Goal: Information Seeking & Learning: Learn about a topic

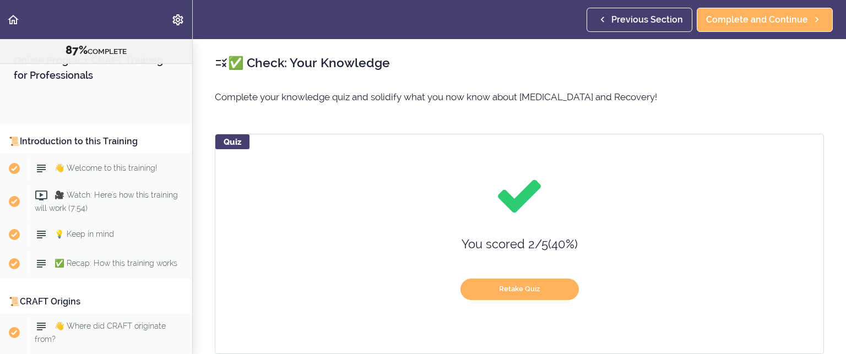
scroll to position [7198, 0]
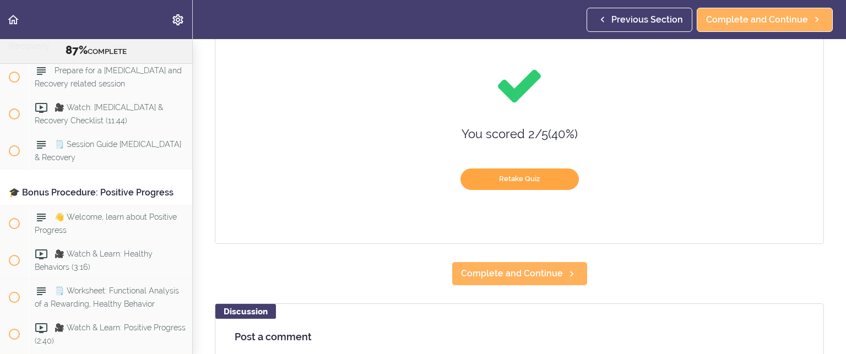
click at [511, 177] on button "Retake Quiz" at bounding box center [519, 179] width 118 height 21
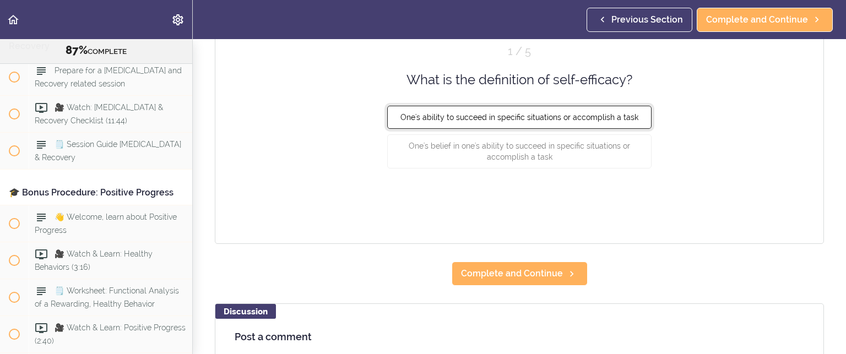
click at [509, 113] on span "One's ability to succeed in specific situations or accomplish a task" at bounding box center [519, 117] width 238 height 9
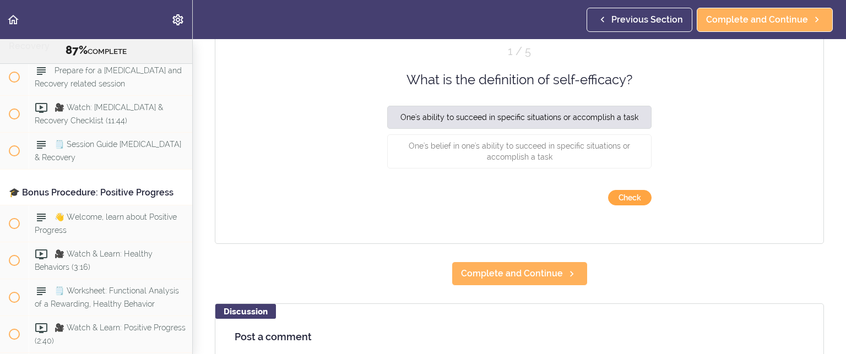
click at [633, 195] on button "Check" at bounding box center [630, 197] width 44 height 15
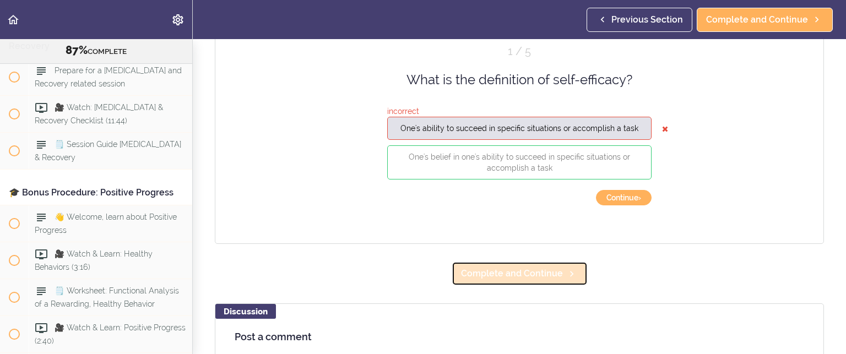
click at [540, 271] on span "Complete and Continue" at bounding box center [512, 273] width 102 height 13
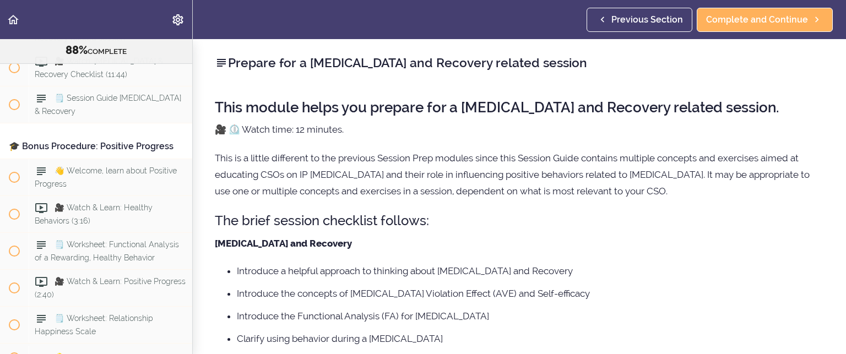
scroll to position [7264, 0]
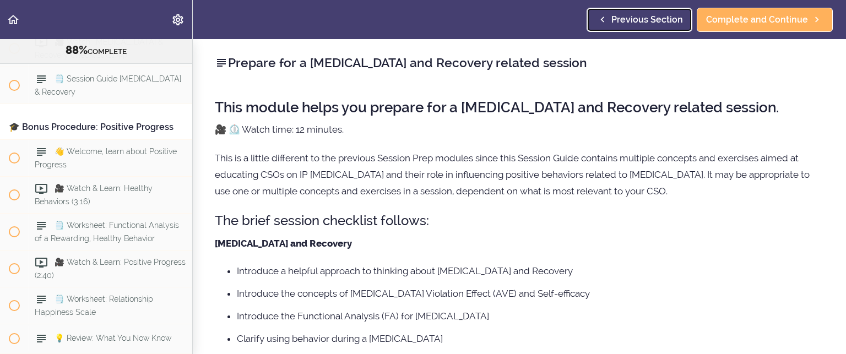
click at [635, 15] on span "Previous Section" at bounding box center [647, 19] width 72 height 13
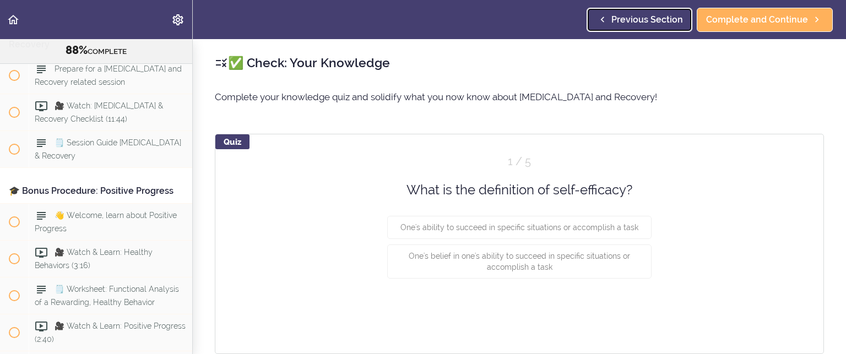
scroll to position [7198, 0]
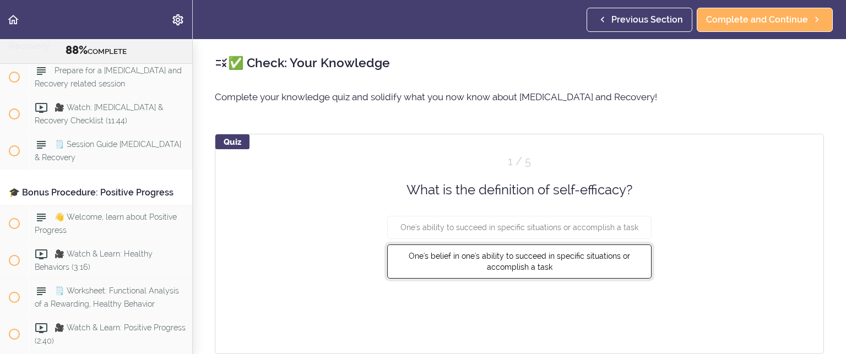
click at [508, 257] on span "One's belief in one's ability to succeed in specific situations or accomplish a…" at bounding box center [519, 262] width 221 height 20
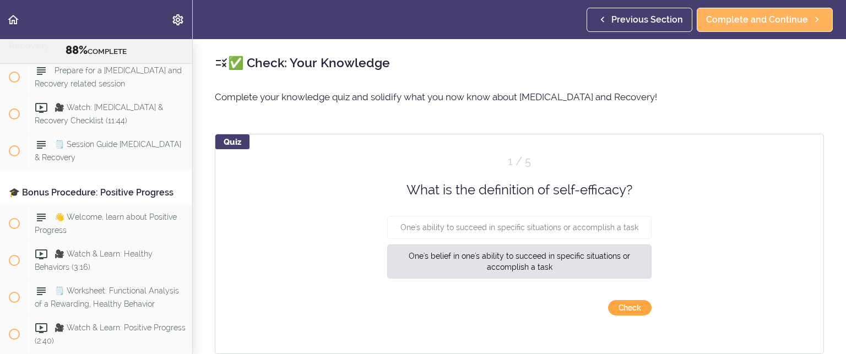
click at [617, 305] on button "Check" at bounding box center [630, 307] width 44 height 15
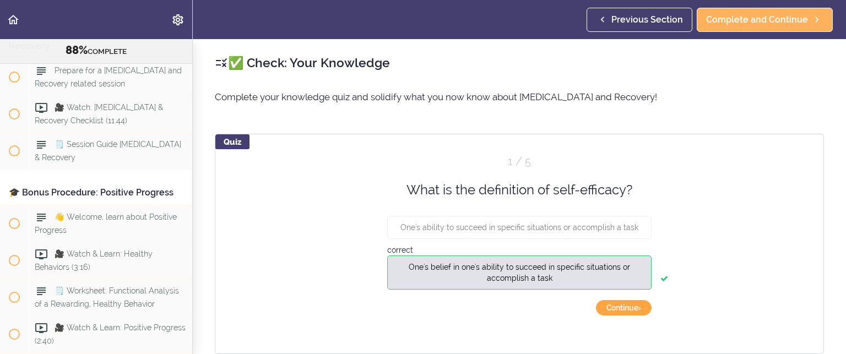
click at [617, 305] on button "Continue ›" at bounding box center [624, 307] width 56 height 15
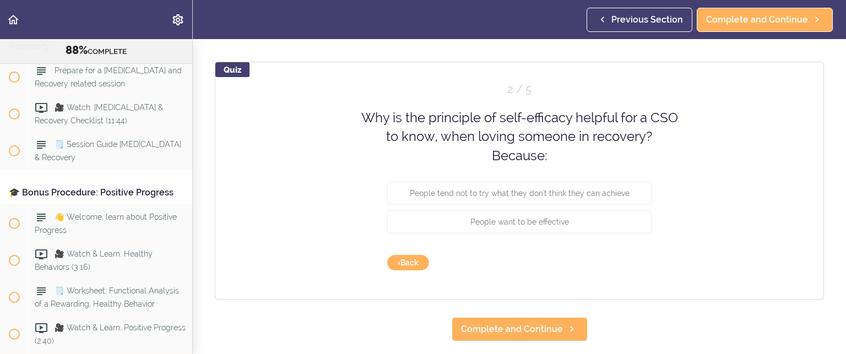
scroll to position [55, 0]
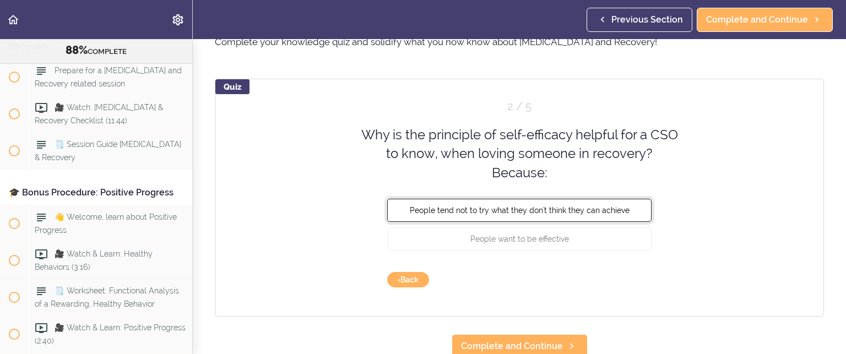
click at [498, 206] on span "People tend not to try what they don't think they can achieve" at bounding box center [520, 210] width 220 height 9
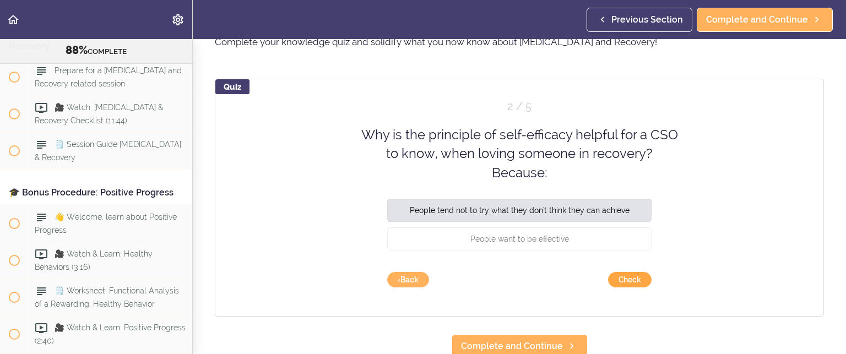
click at [626, 275] on button "Check" at bounding box center [630, 279] width 44 height 15
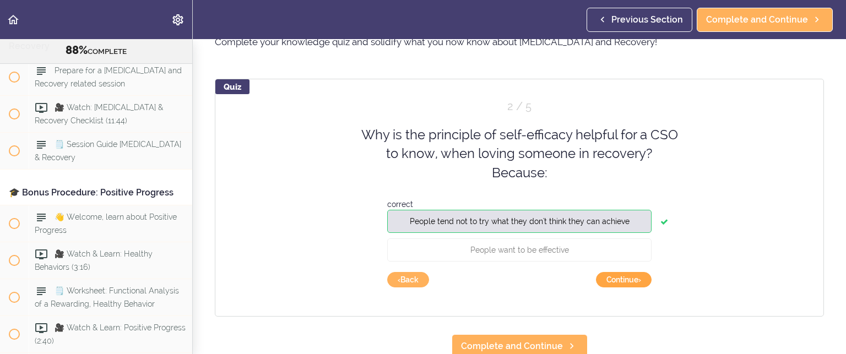
click at [626, 275] on button "Continue ›" at bounding box center [624, 279] width 56 height 15
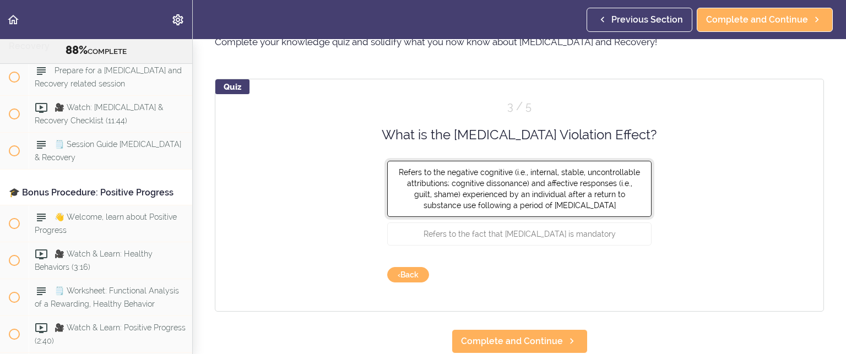
click at [502, 171] on span "Refers to the negative cognitive (i.e., internal, stable, uncontrollable attrib…" at bounding box center [519, 189] width 241 height 42
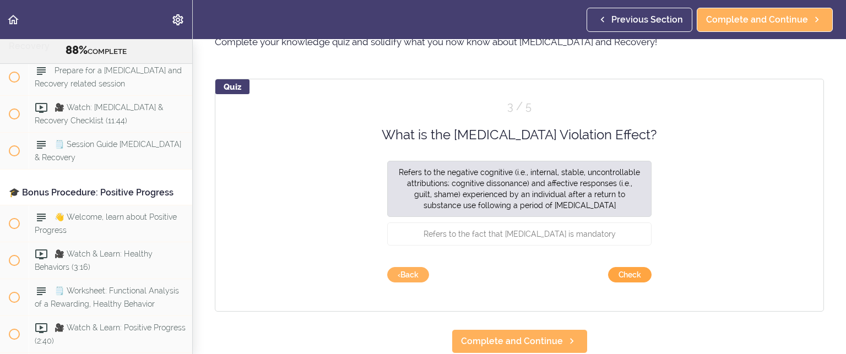
click at [627, 269] on button "Check" at bounding box center [630, 274] width 44 height 15
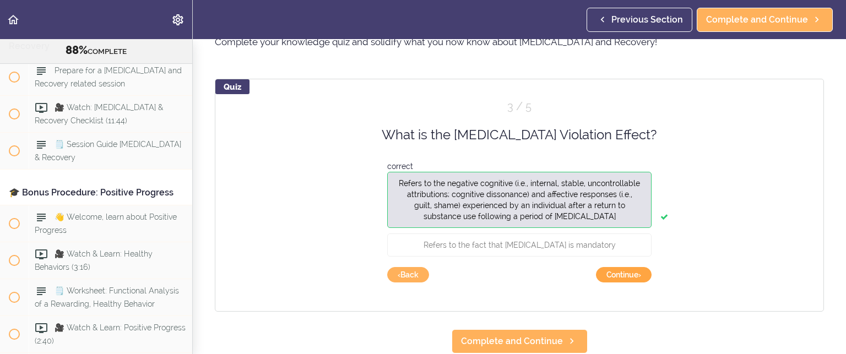
click at [627, 269] on button "Continue ›" at bounding box center [624, 274] width 56 height 15
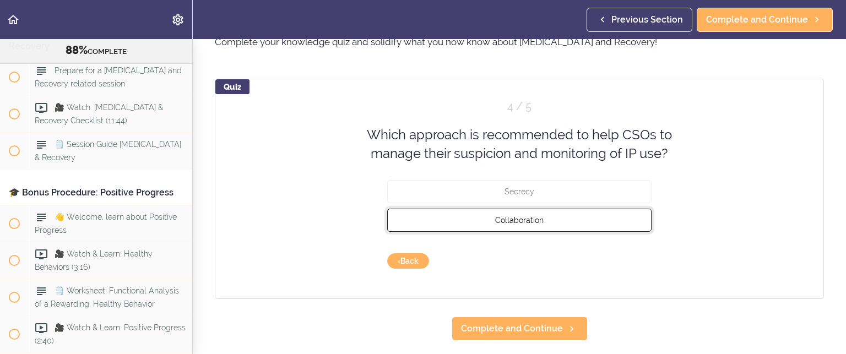
click at [529, 220] on span "Collaboration" at bounding box center [519, 219] width 48 height 9
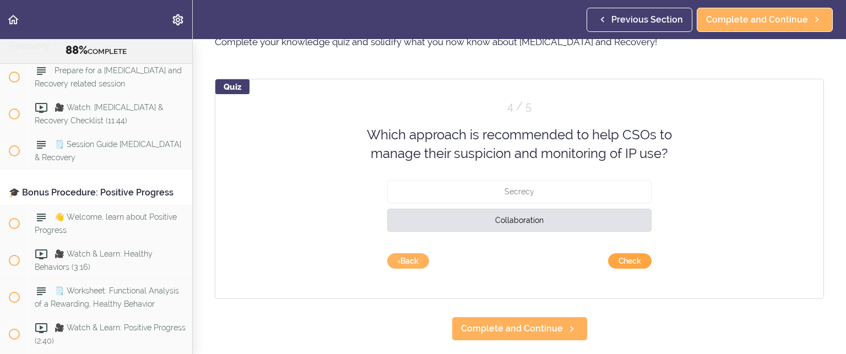
click at [633, 259] on button "Check" at bounding box center [630, 260] width 44 height 15
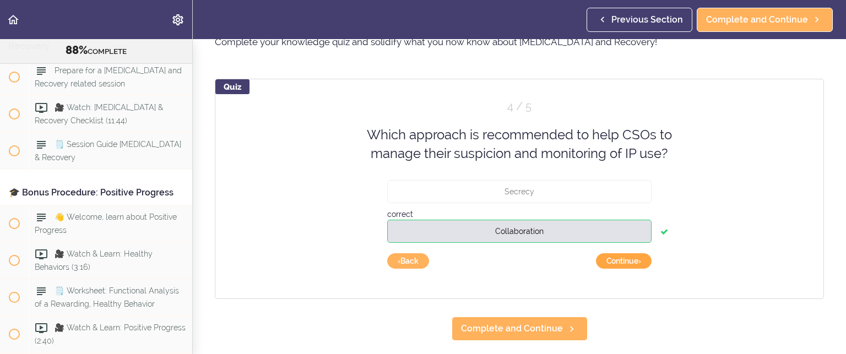
click at [633, 259] on button "Continue ›" at bounding box center [624, 260] width 56 height 15
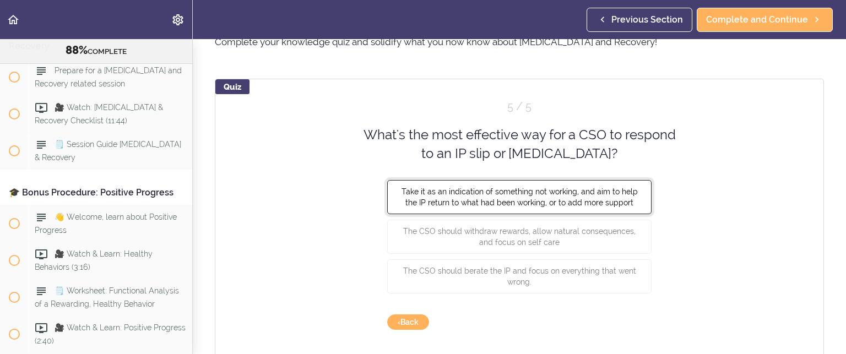
click at [557, 194] on span "Take it as an indication of something not working, and aim to help the IP retur…" at bounding box center [519, 197] width 236 height 20
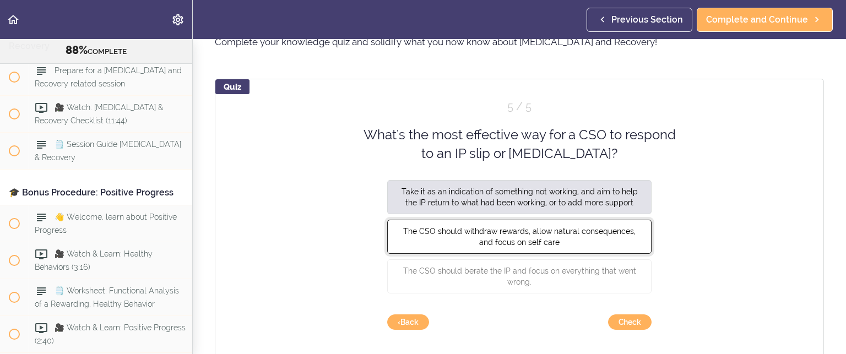
click at [533, 235] on button "The CSO should withdraw rewards, allow natural consequences, and focus on self …" at bounding box center [519, 236] width 264 height 34
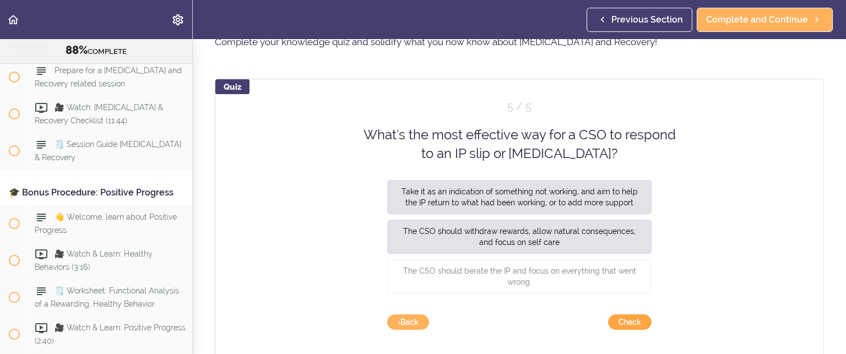
click at [619, 321] on button "Check" at bounding box center [630, 321] width 44 height 15
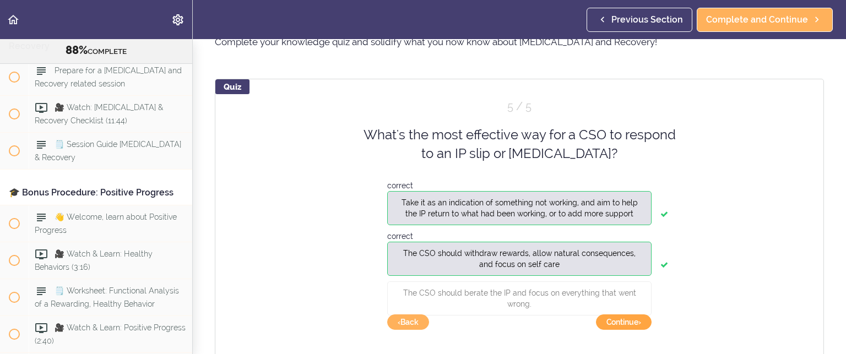
click at [619, 318] on button "Continue ›" at bounding box center [624, 321] width 56 height 15
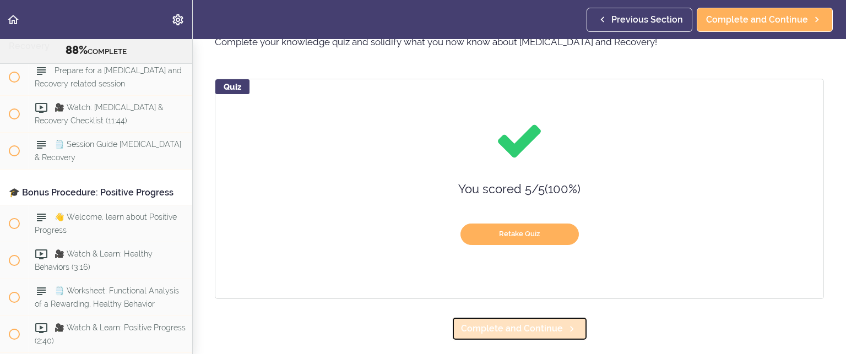
click at [546, 327] on span "Complete and Continue" at bounding box center [512, 328] width 102 height 13
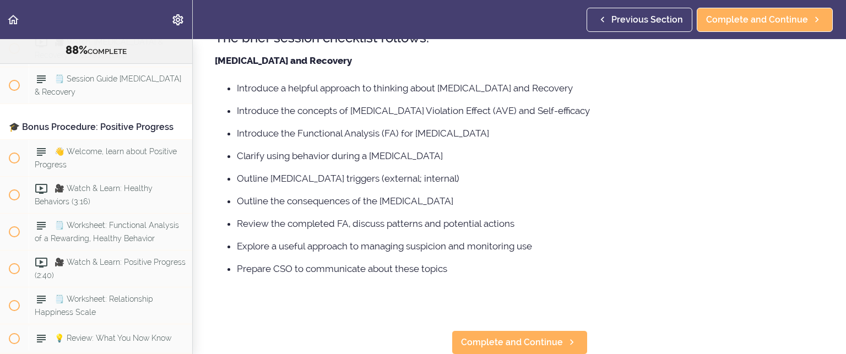
scroll to position [191, 0]
click at [526, 330] on link "Complete and Continue" at bounding box center [520, 342] width 136 height 24
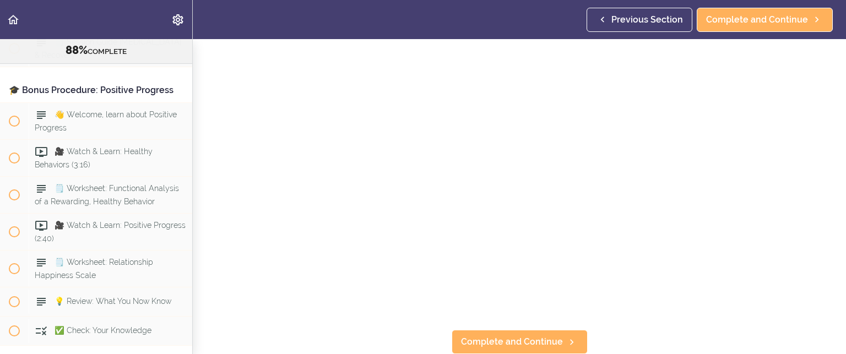
scroll to position [122, 0]
click at [478, 335] on span "Complete and Continue" at bounding box center [512, 341] width 102 height 13
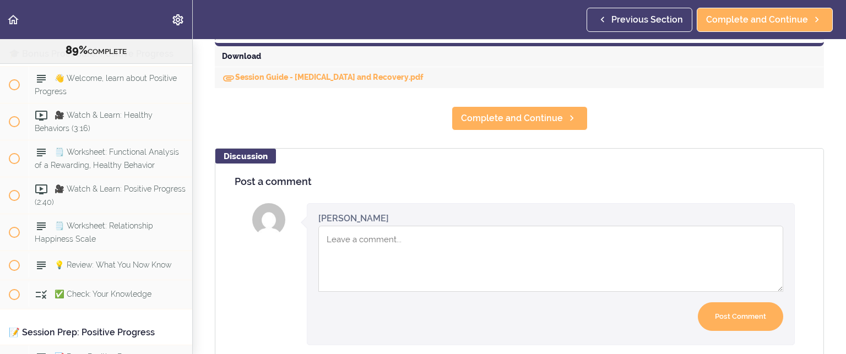
scroll to position [483, 0]
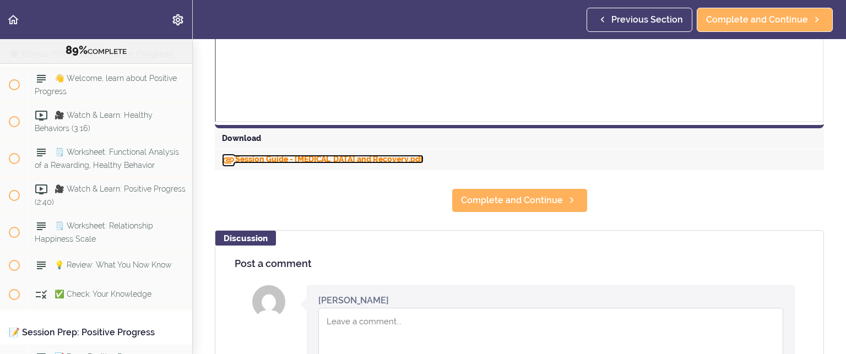
click at [273, 155] on link "Session Guide - [MEDICAL_DATA] and Recovery.pdf" at bounding box center [323, 159] width 202 height 9
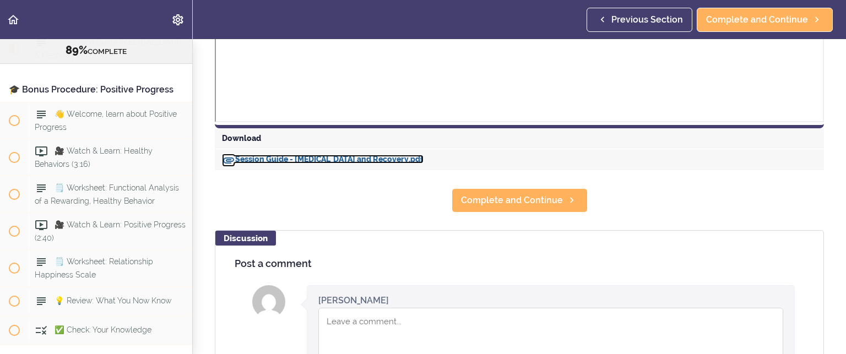
scroll to position [7282, 0]
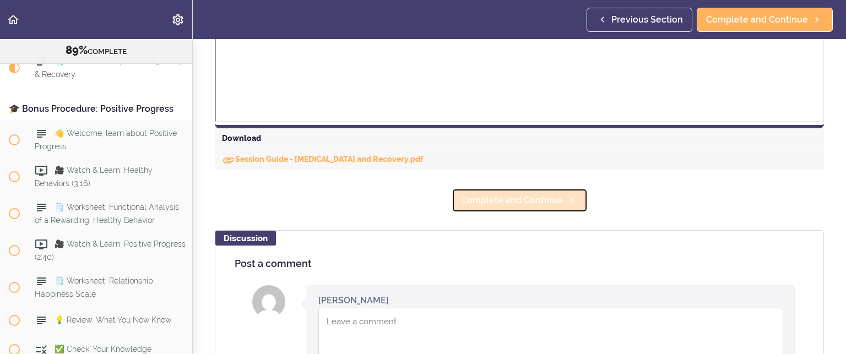
click at [487, 204] on span "Complete and Continue" at bounding box center [512, 200] width 102 height 13
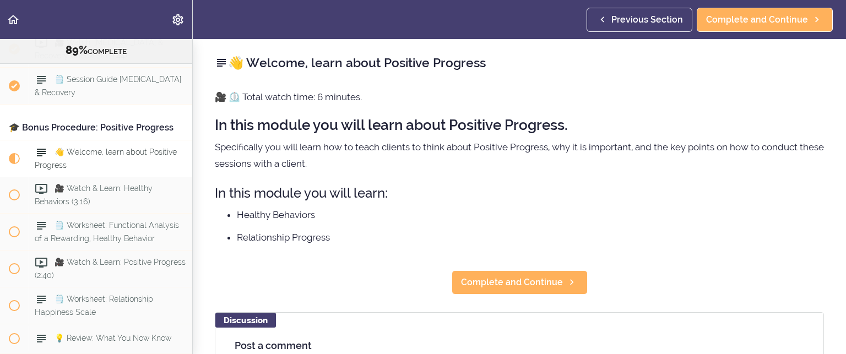
scroll to position [7386, 0]
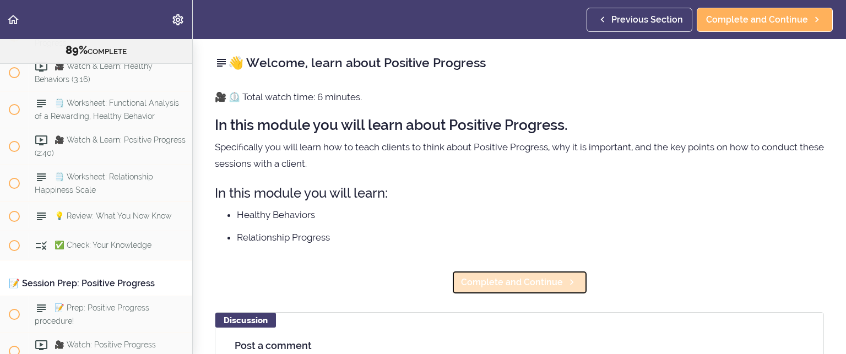
click at [475, 276] on span "Complete and Continue" at bounding box center [512, 282] width 102 height 13
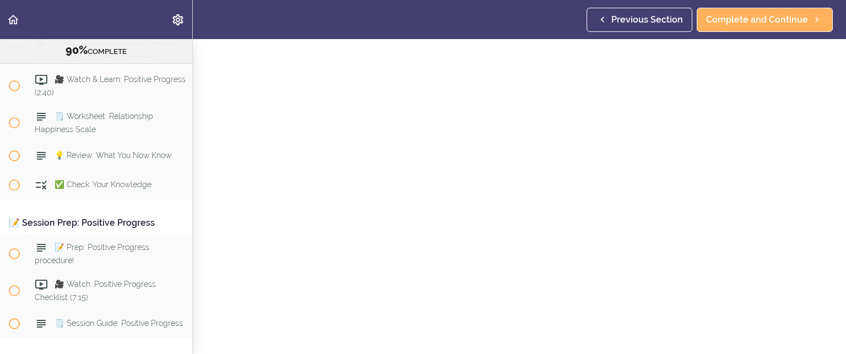
scroll to position [165, 0]
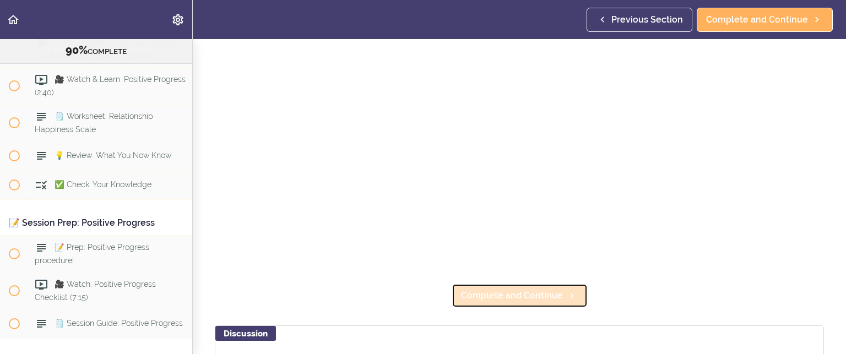
click at [515, 293] on span "Complete and Continue" at bounding box center [512, 295] width 102 height 13
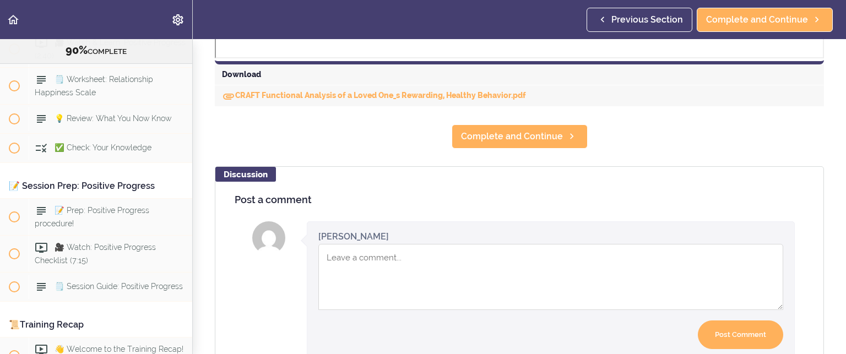
scroll to position [551, 0]
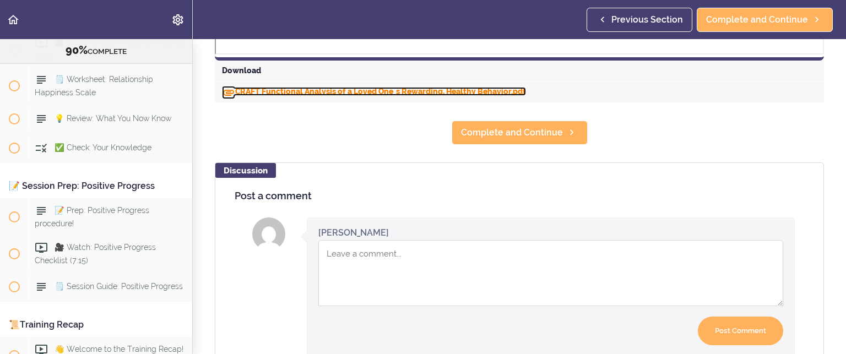
click at [264, 90] on link "CRAFT Functional Analysis of a Loved One_s Rewarding, Healthy Behavior.pdf" at bounding box center [374, 91] width 304 height 9
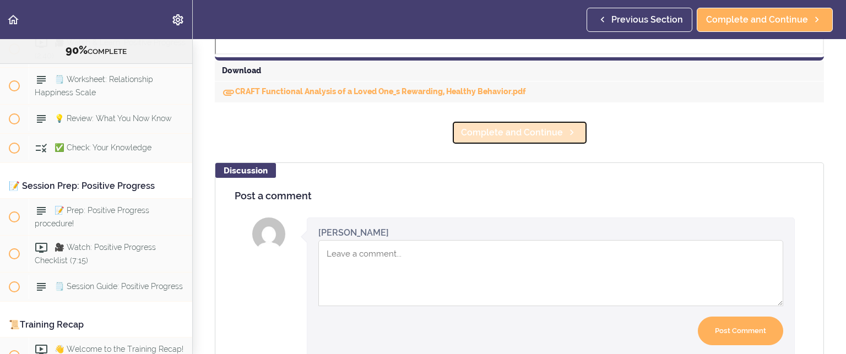
click at [470, 127] on span "Complete and Continue" at bounding box center [512, 132] width 102 height 13
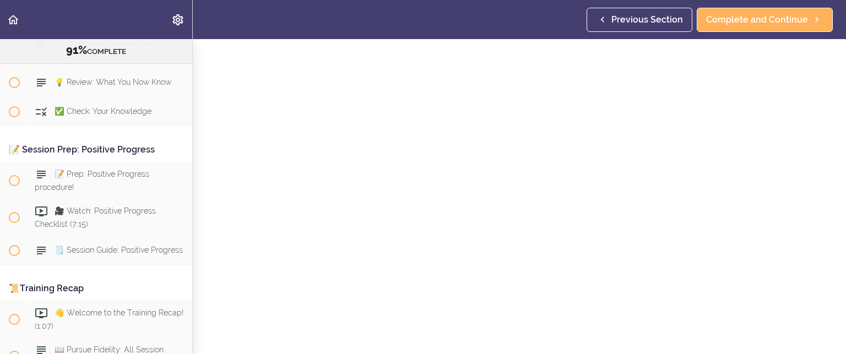
scroll to position [110, 0]
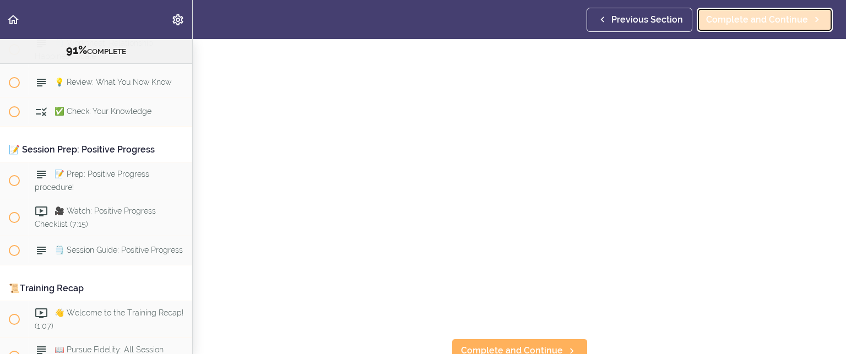
click at [710, 25] on span "Complete and Continue" at bounding box center [757, 19] width 102 height 13
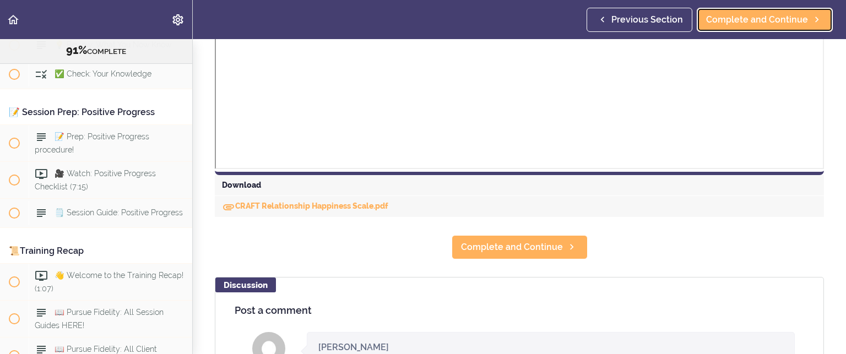
scroll to position [441, 0]
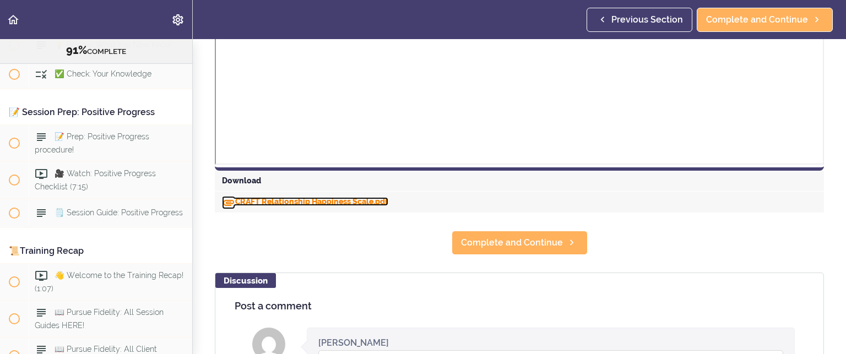
click at [327, 199] on link "CRAFT Relationship Happiness Scale.pdf" at bounding box center [305, 201] width 166 height 9
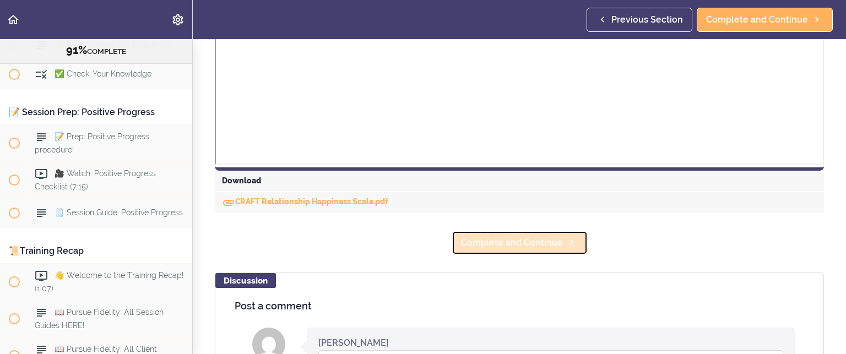
click at [533, 241] on span "Complete and Continue" at bounding box center [512, 242] width 102 height 13
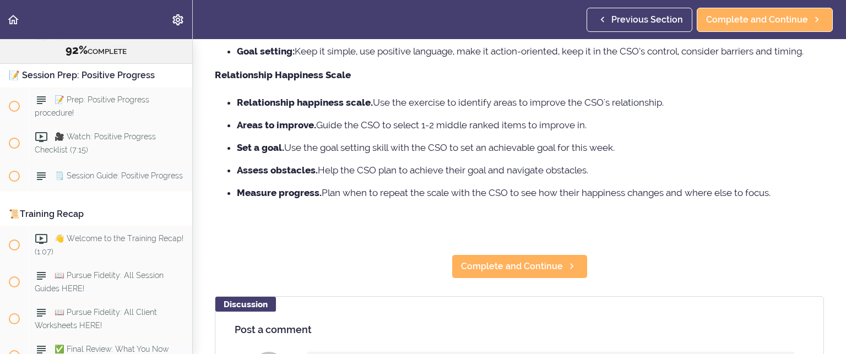
scroll to position [220, 0]
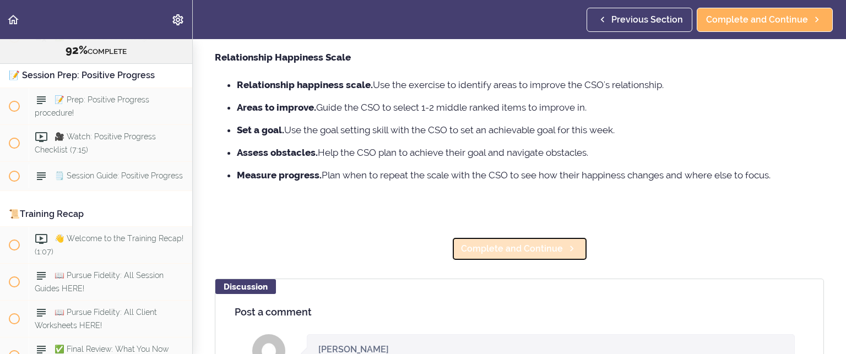
click at [519, 246] on span "Complete and Continue" at bounding box center [512, 248] width 102 height 13
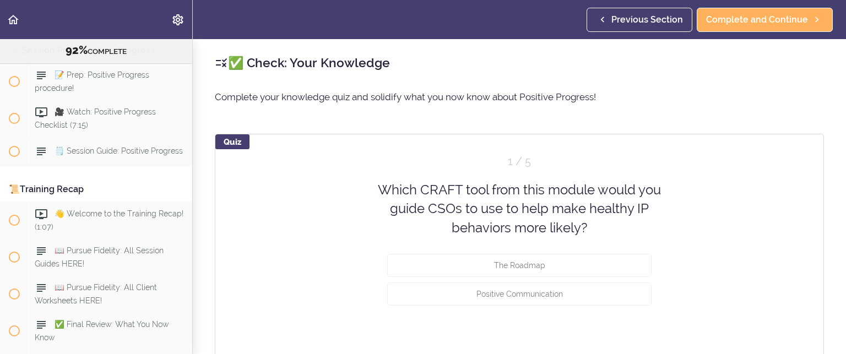
scroll to position [7623, 0]
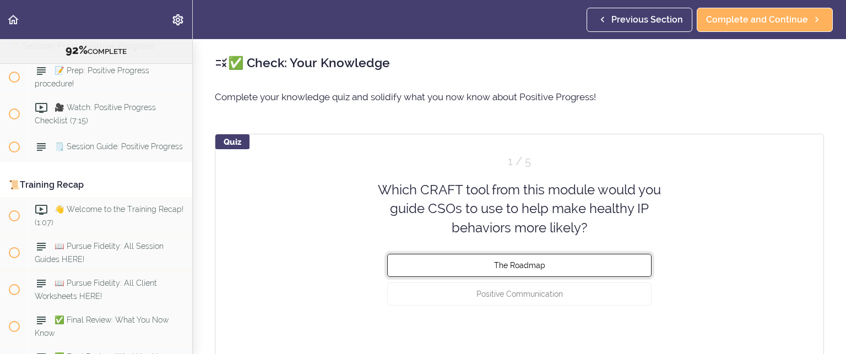
click at [518, 262] on span "The Roadmap" at bounding box center [519, 265] width 51 height 9
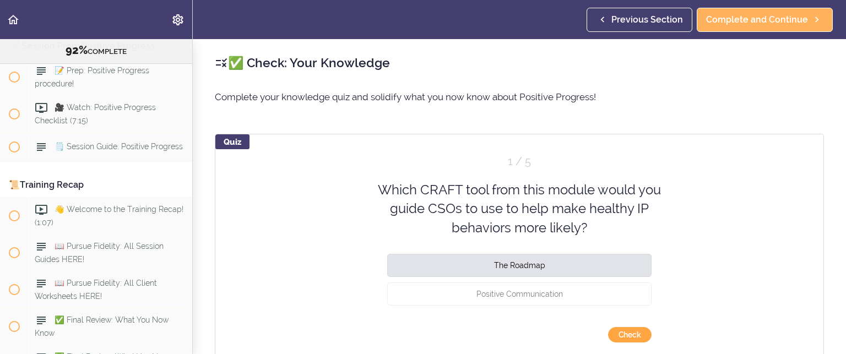
click at [629, 334] on button "Check" at bounding box center [630, 334] width 44 height 15
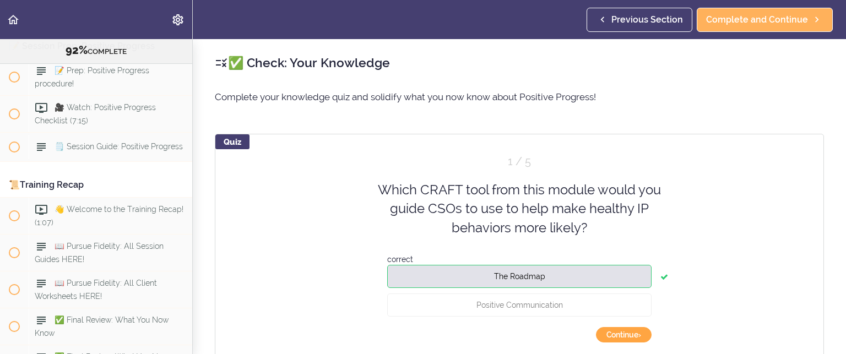
click at [627, 331] on button "Continue ›" at bounding box center [624, 334] width 56 height 15
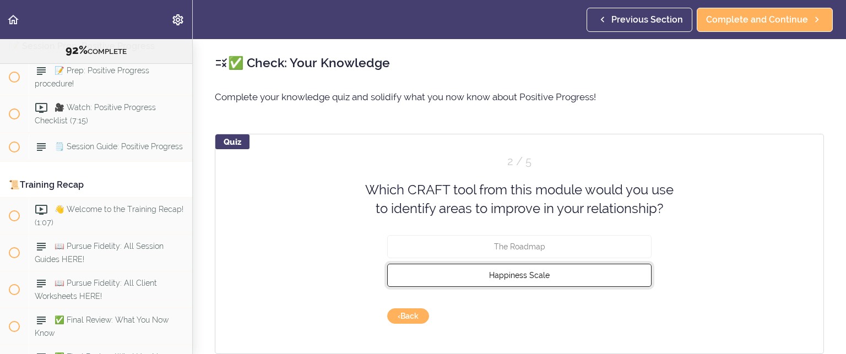
click at [519, 270] on span "Happiness Scale" at bounding box center [519, 274] width 61 height 9
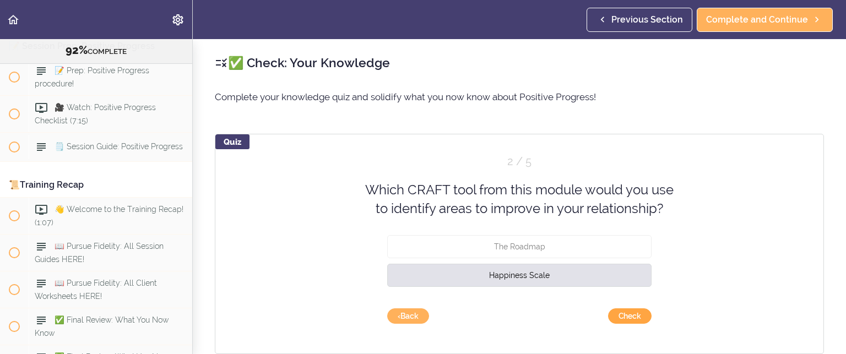
click at [617, 316] on button "Check" at bounding box center [630, 315] width 44 height 15
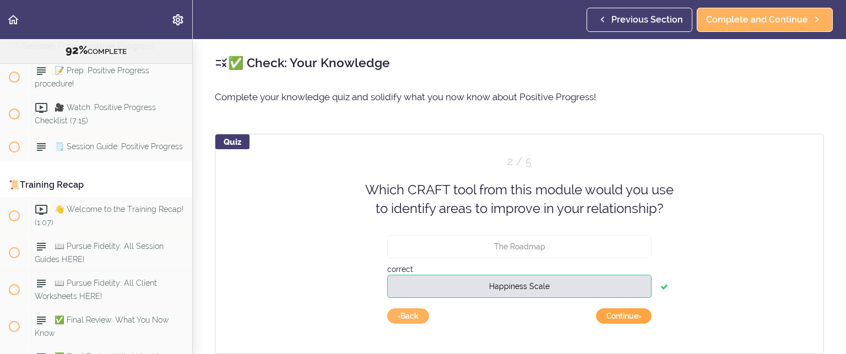
click at [617, 315] on button "Continue ›" at bounding box center [624, 315] width 56 height 15
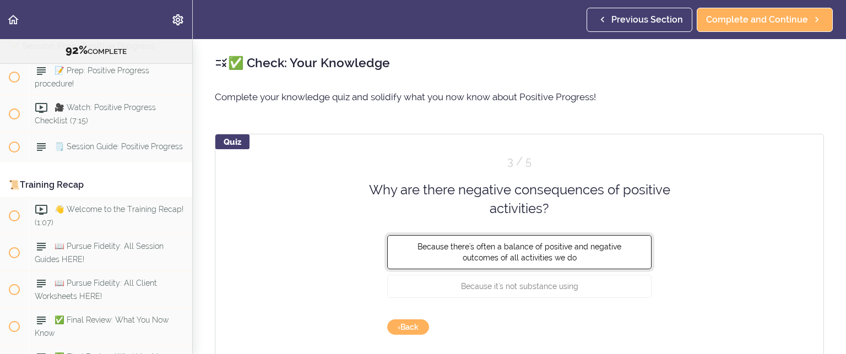
click at [524, 246] on span "Because there's often a balance of positive and negative outcomes of all activi…" at bounding box center [519, 252] width 204 height 20
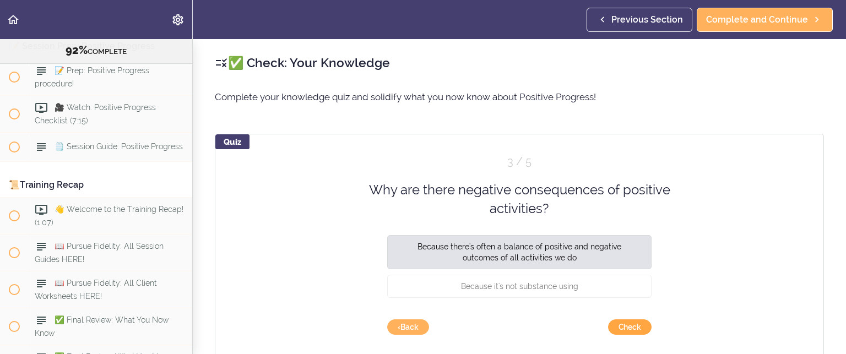
click at [619, 323] on button "Check" at bounding box center [630, 326] width 44 height 15
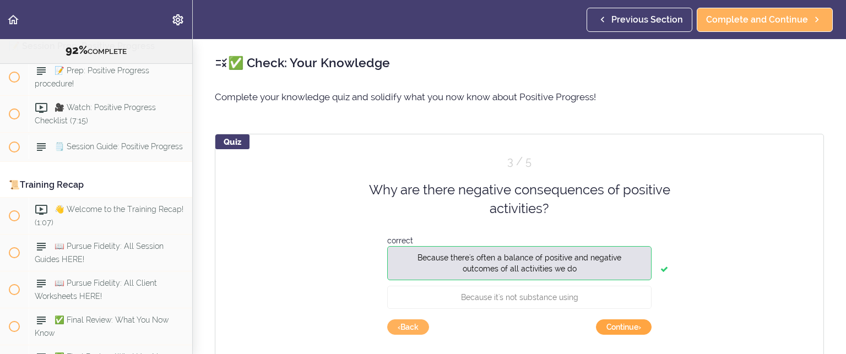
click at [619, 323] on button "Continue ›" at bounding box center [624, 326] width 56 height 15
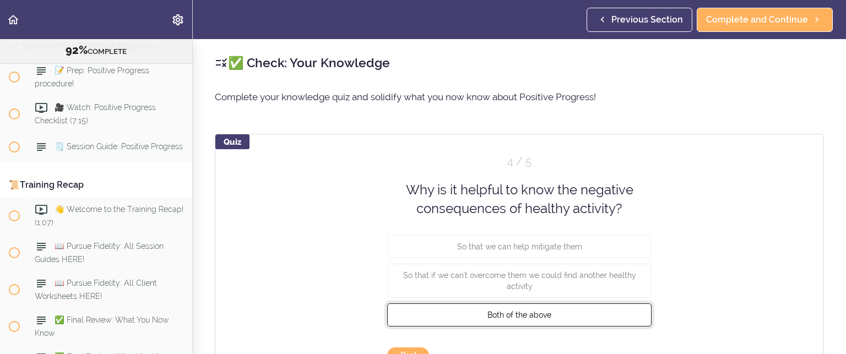
click at [539, 308] on button "Both of the above" at bounding box center [519, 314] width 264 height 23
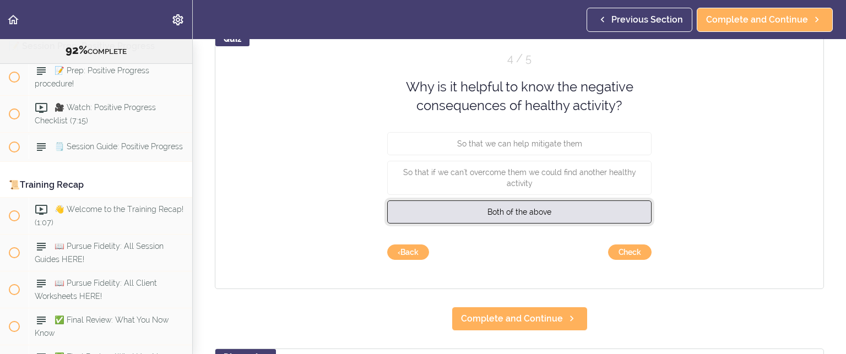
scroll to position [110, 0]
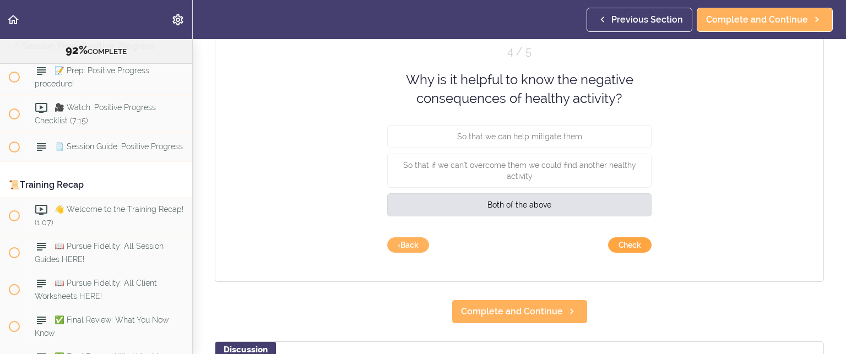
click at [616, 241] on button "Check" at bounding box center [630, 244] width 44 height 15
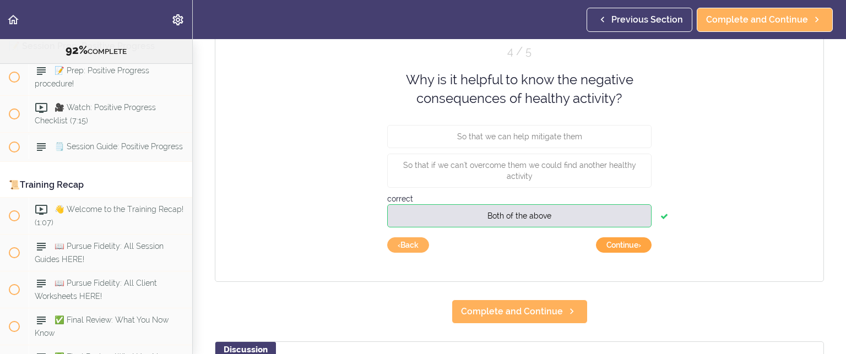
click at [619, 243] on button "Continue ›" at bounding box center [624, 244] width 56 height 15
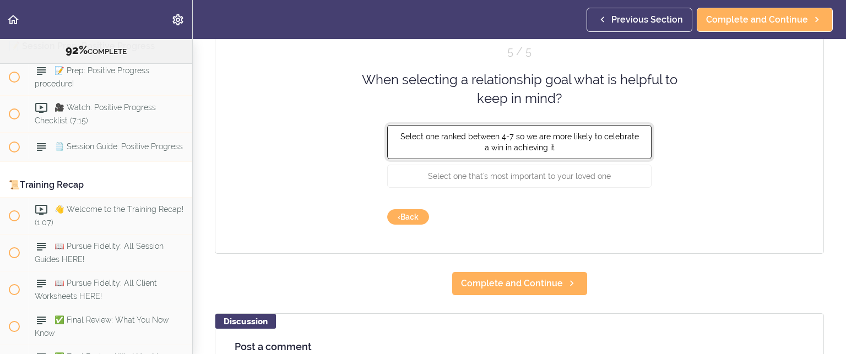
click at [593, 140] on button "Select one ranked between 4-7 so we are more likely to celebrate a win in achie…" at bounding box center [519, 141] width 264 height 34
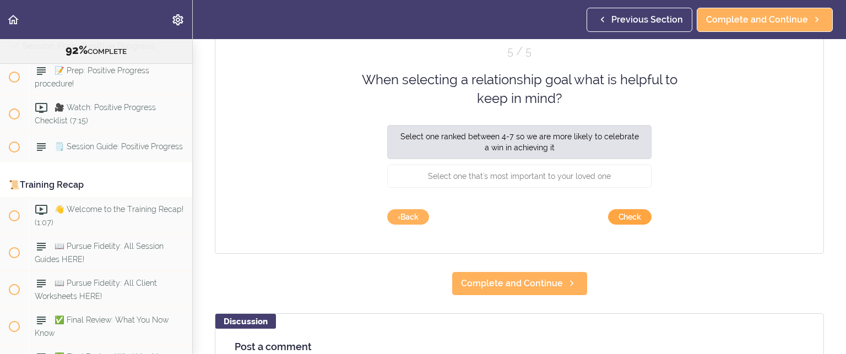
click at [624, 218] on button "Check" at bounding box center [630, 216] width 44 height 15
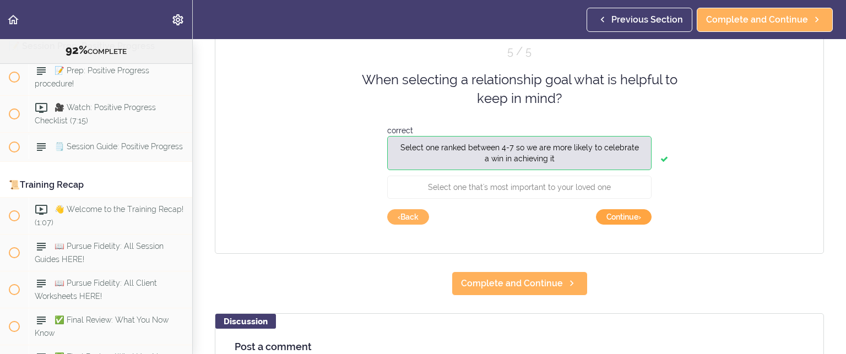
click at [625, 215] on button "Continue ›" at bounding box center [624, 216] width 56 height 15
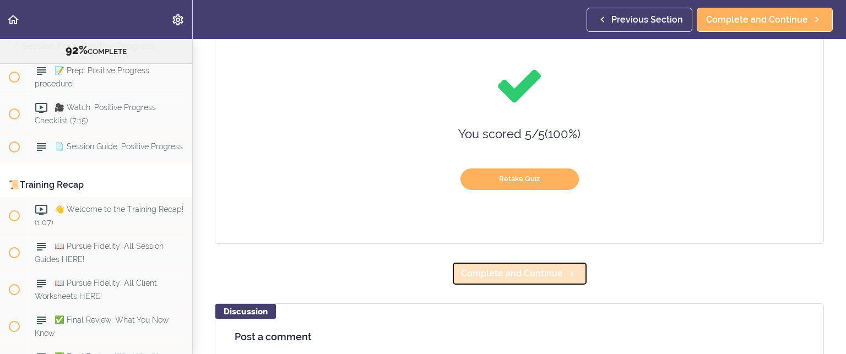
click at [545, 269] on span "Complete and Continue" at bounding box center [512, 273] width 102 height 13
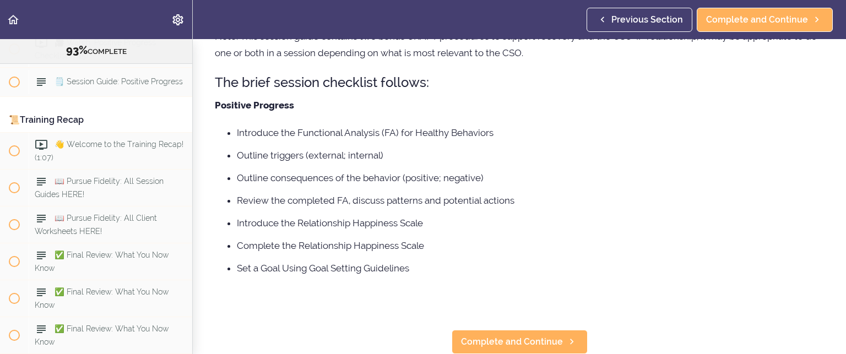
scroll to position [158, 0]
click at [498, 335] on span "Complete and Continue" at bounding box center [512, 341] width 102 height 13
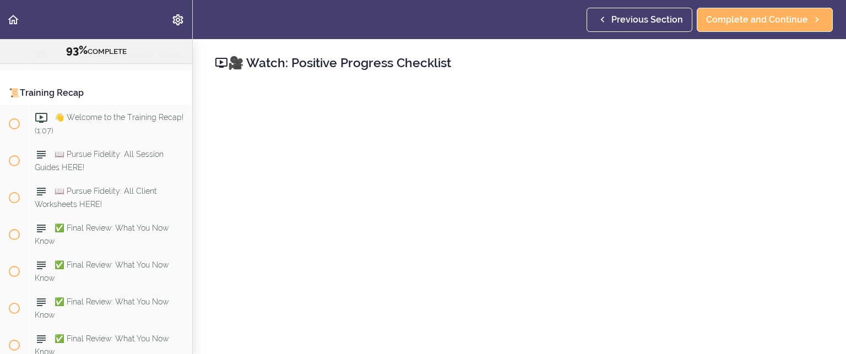
scroll to position [7725, 0]
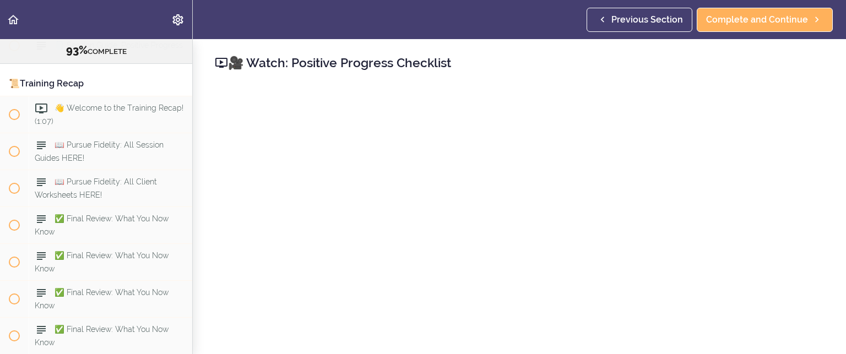
click at [110, 31] on div "🎥 Watch: Positive Progress Checklist (7:15)" at bounding box center [111, 13] width 164 height 36
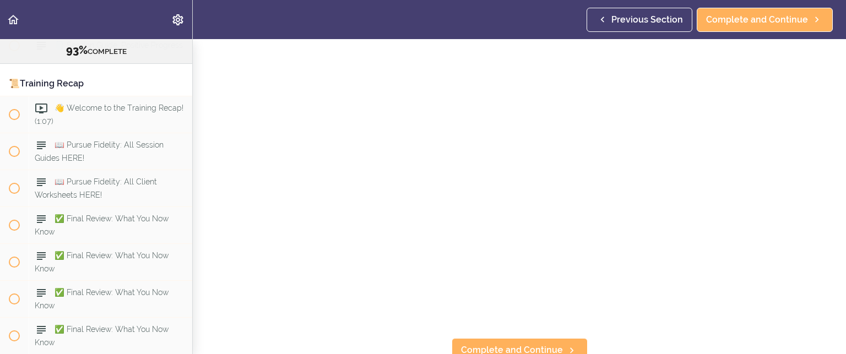
scroll to position [122, 0]
click at [493, 338] on span "Complete and Continue" at bounding box center [512, 341] width 102 height 13
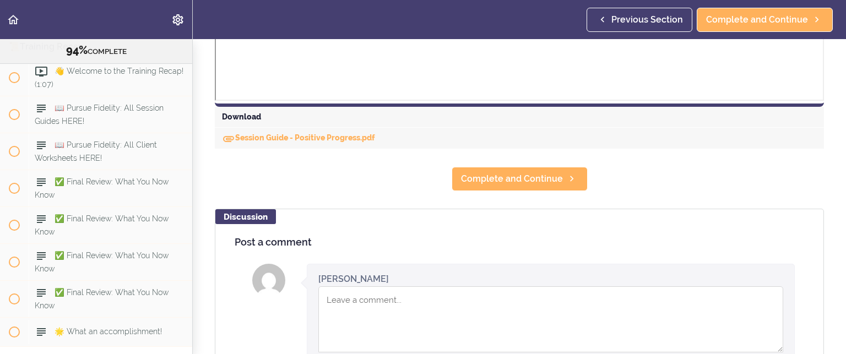
scroll to position [483, 0]
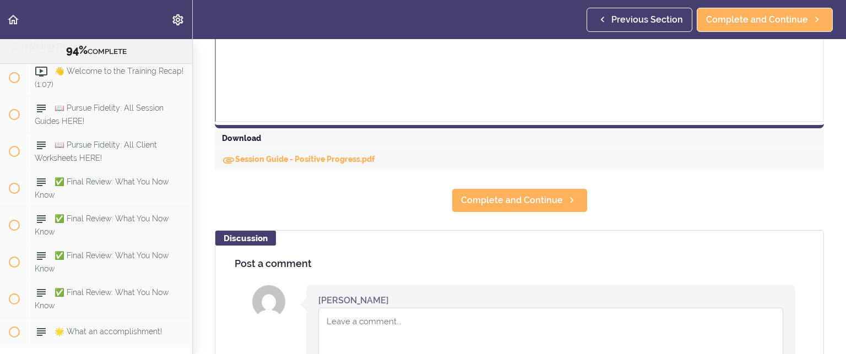
click at [295, 154] on div "Session Guide - Positive Progress.pdf" at bounding box center [519, 159] width 609 height 21
click at [295, 155] on link "Session Guide - Positive Progress.pdf" at bounding box center [298, 159] width 153 height 9
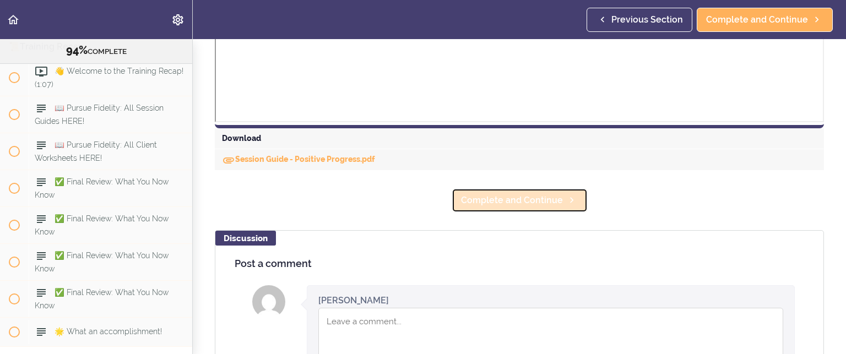
click at [492, 198] on span "Complete and Continue" at bounding box center [512, 200] width 102 height 13
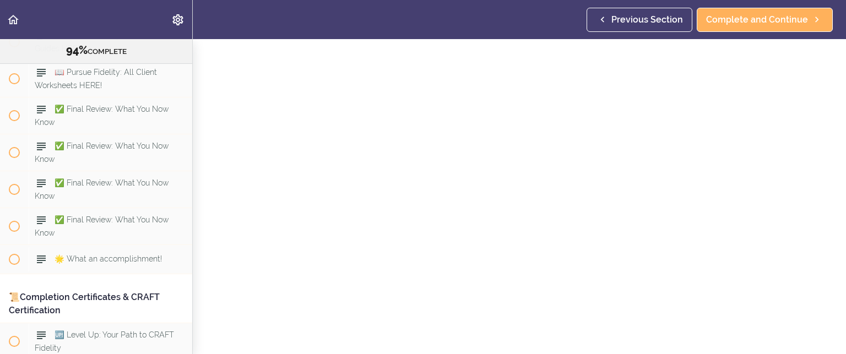
scroll to position [275, 0]
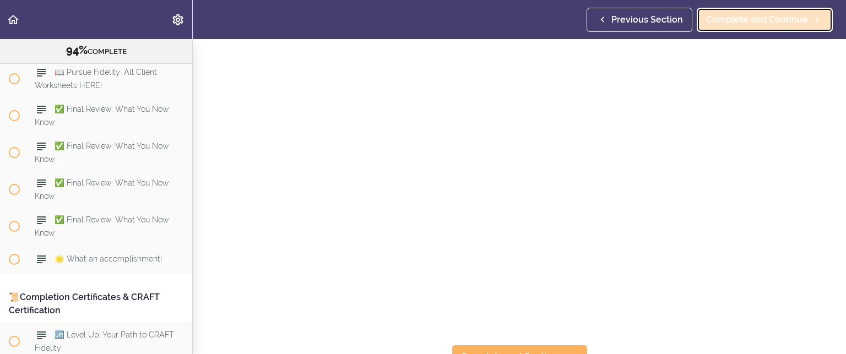
click at [755, 11] on link "Complete and Continue" at bounding box center [765, 20] width 136 height 24
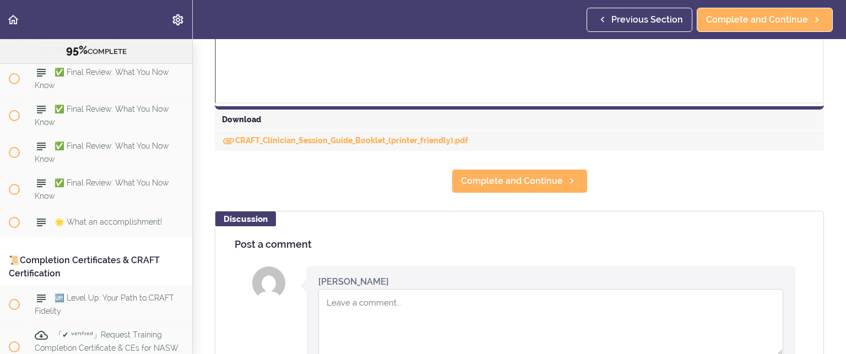
scroll to position [1201, 0]
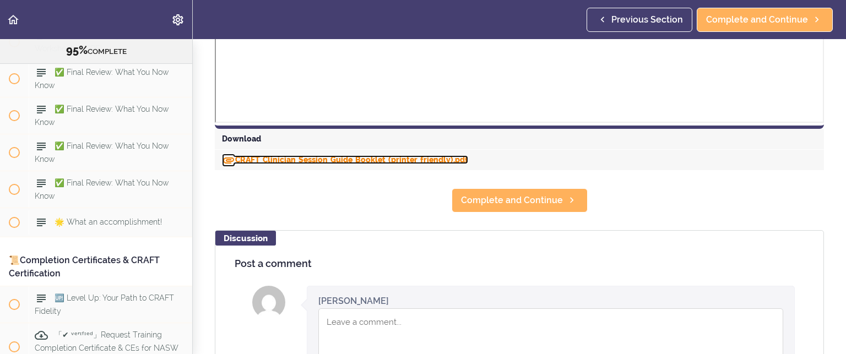
click at [253, 156] on link "CRAFT_Clinician_Session_Guide_Booklet_(printer_friendly).pdf" at bounding box center [345, 159] width 246 height 9
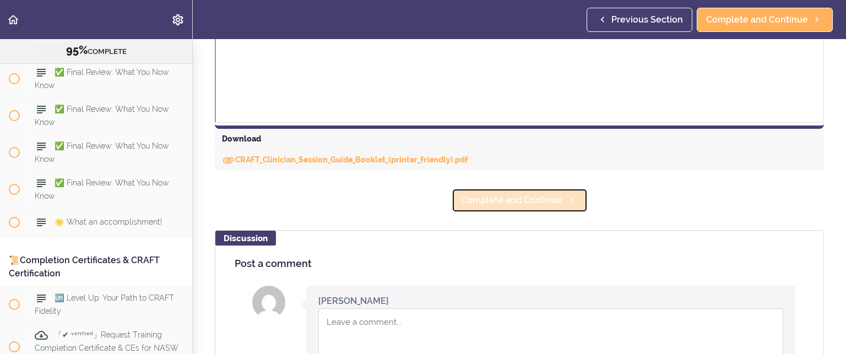
click at [468, 194] on span "Complete and Continue" at bounding box center [512, 200] width 102 height 13
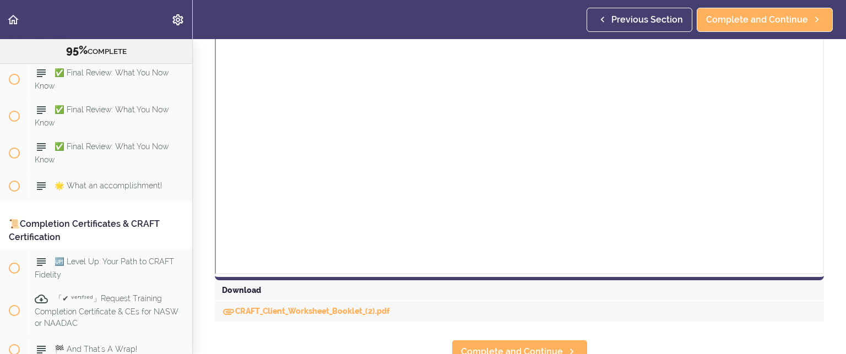
scroll to position [1026, 0]
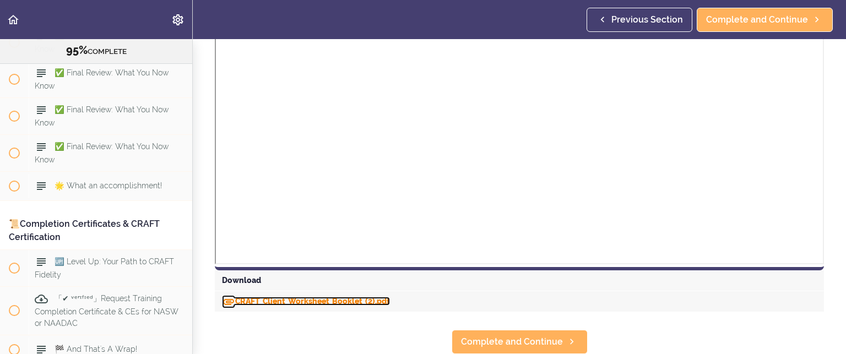
click at [302, 297] on link "CRAFT_Client_Worksheet_Booklet_(2).pdf" at bounding box center [306, 301] width 168 height 9
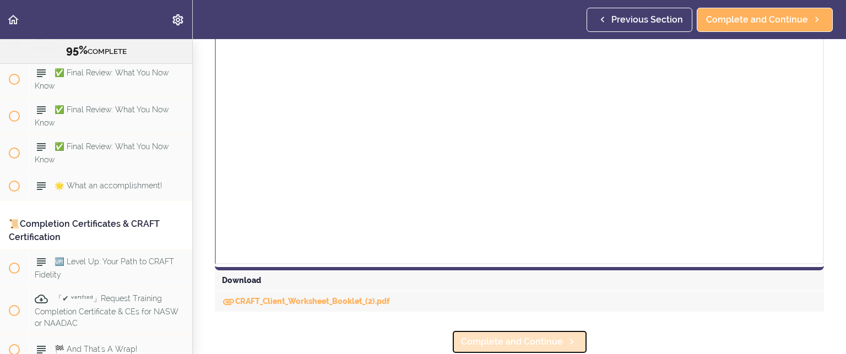
click at [518, 335] on span "Complete and Continue" at bounding box center [512, 341] width 102 height 13
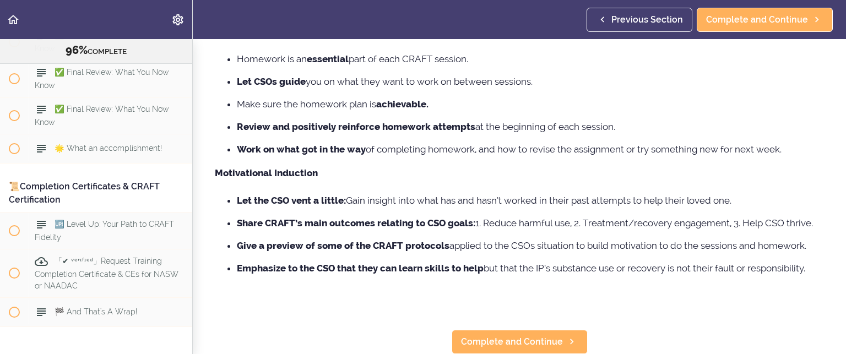
scroll to position [291, 0]
click at [516, 335] on span "Complete and Continue" at bounding box center [512, 341] width 102 height 13
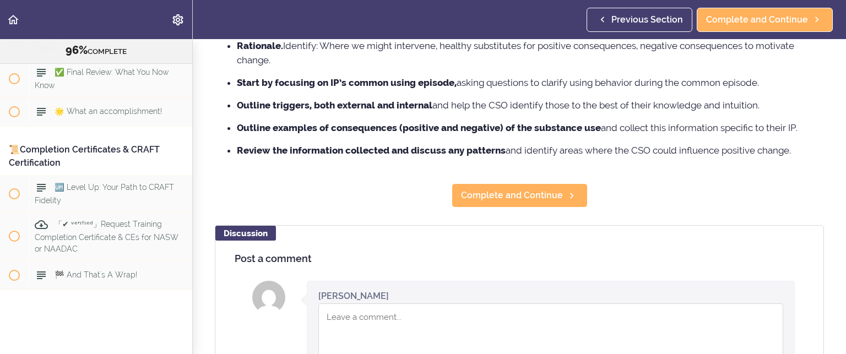
scroll to position [599, 0]
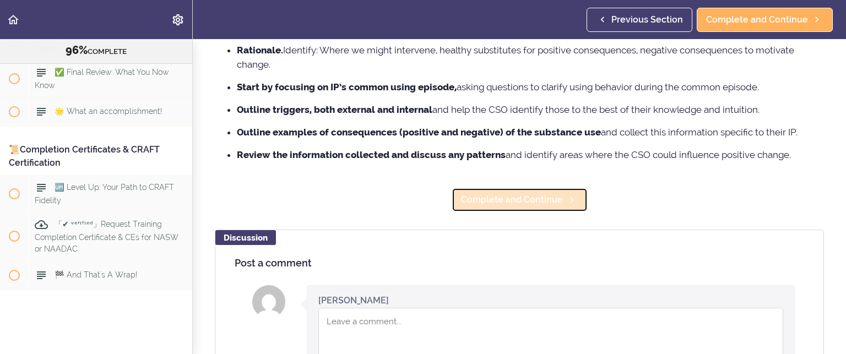
click at [496, 197] on span "Complete and Continue" at bounding box center [512, 199] width 102 height 13
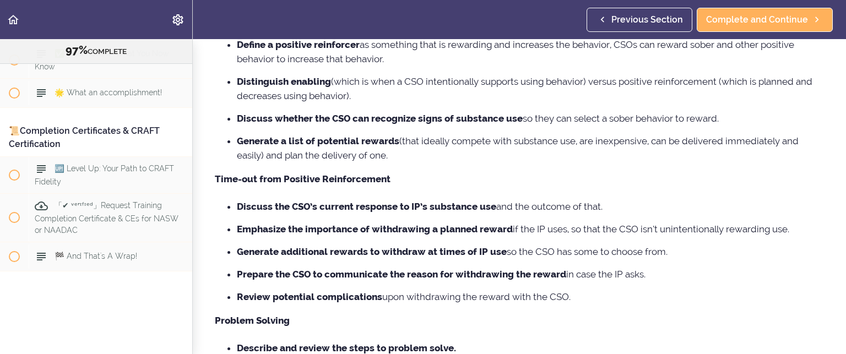
scroll to position [110, 0]
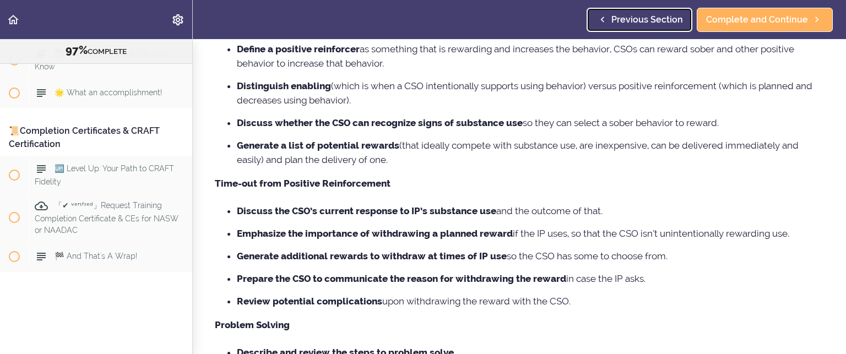
click at [618, 17] on span "Previous Section" at bounding box center [647, 19] width 72 height 13
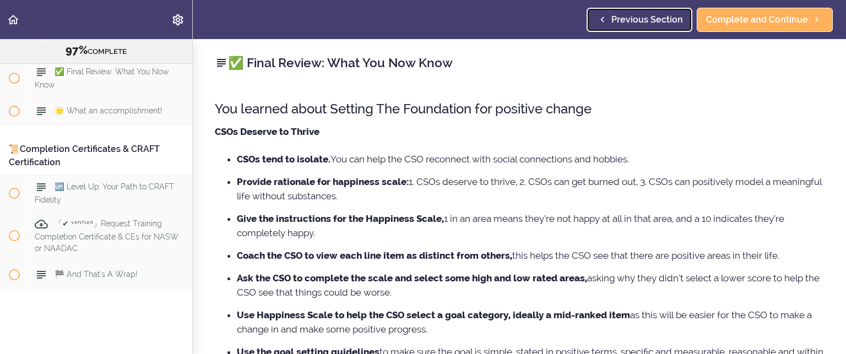
scroll to position [7982, 0]
click at [618, 17] on span "Previous Section" at bounding box center [647, 19] width 72 height 13
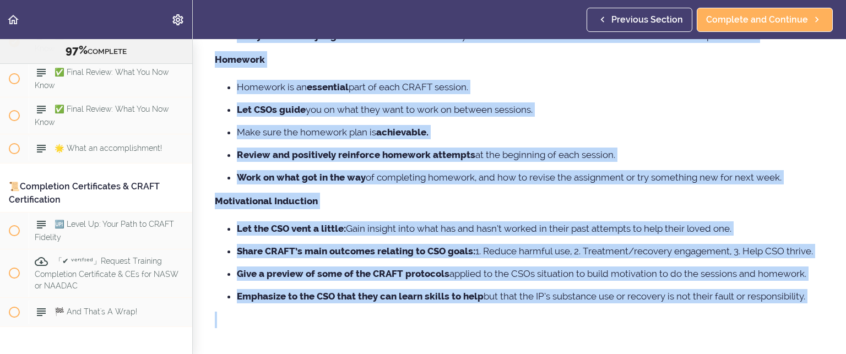
scroll to position [291, 0]
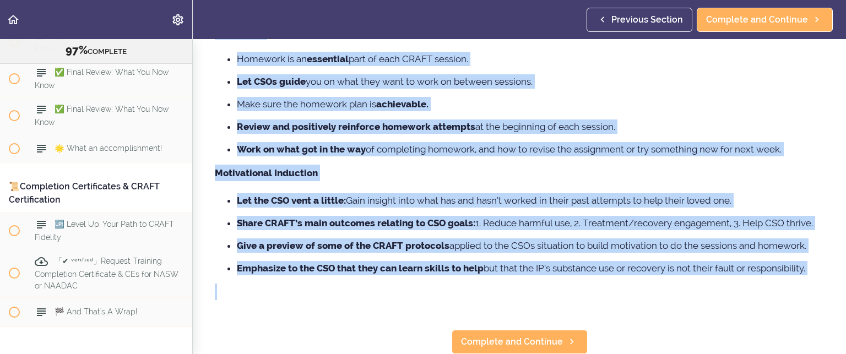
drag, startPoint x: 256, startPoint y: 59, endPoint x: 497, endPoint y: 308, distance: 347.0
click at [497, 308] on section "Online Program: CRAFT Training for Professionals 97% COMPLETE 📜Introduction to …" at bounding box center [423, 196] width 846 height 315
copy body "Lorem Ipsumd: Sita Con Adi Elit Sedd ei temp in utlabor. Etd! Magnaali en Admin…"
click at [496, 335] on span "Complete and Continue" at bounding box center [512, 341] width 102 height 13
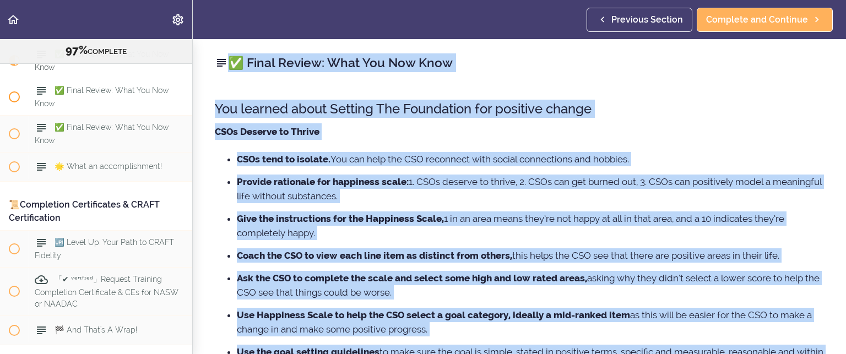
scroll to position [7872, 0]
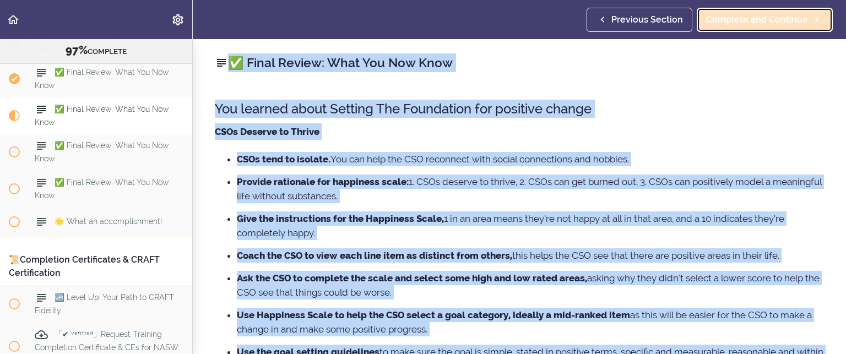
click at [742, 24] on span "Complete and Continue" at bounding box center [757, 19] width 102 height 13
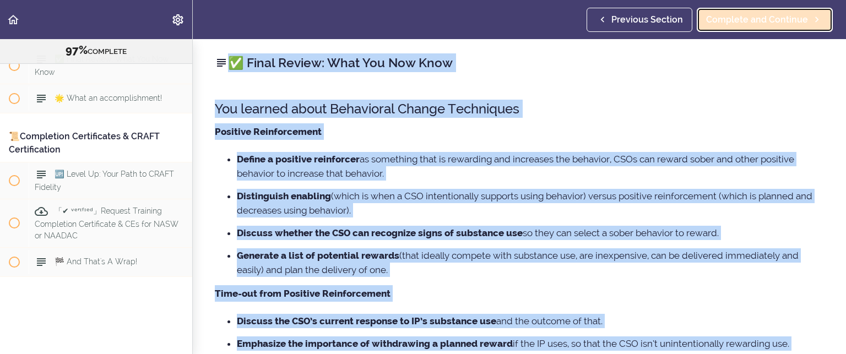
scroll to position [8019, 0]
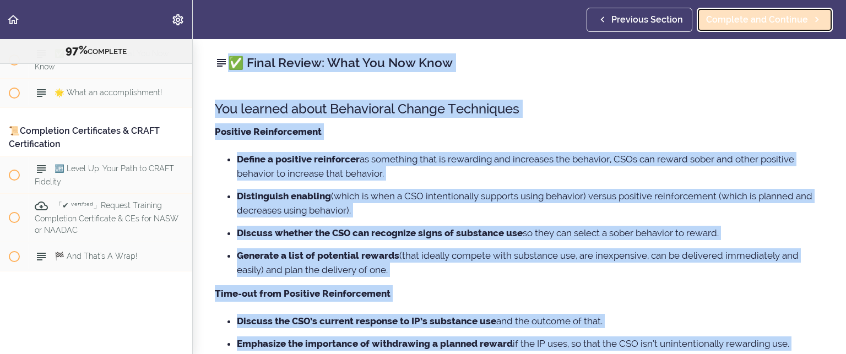
click at [758, 18] on span "Complete and Continue" at bounding box center [757, 19] width 102 height 13
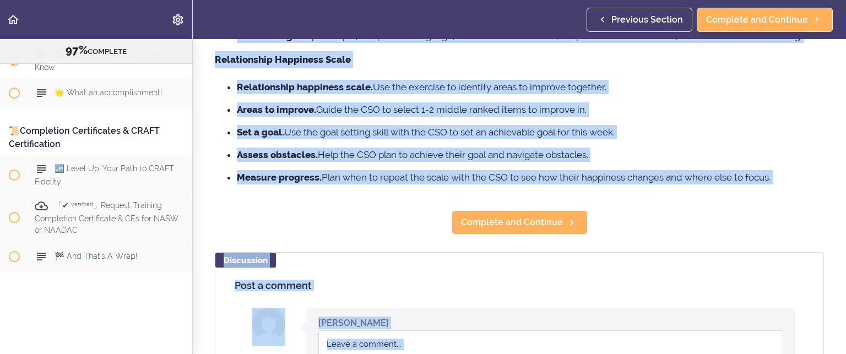
scroll to position [411, 0]
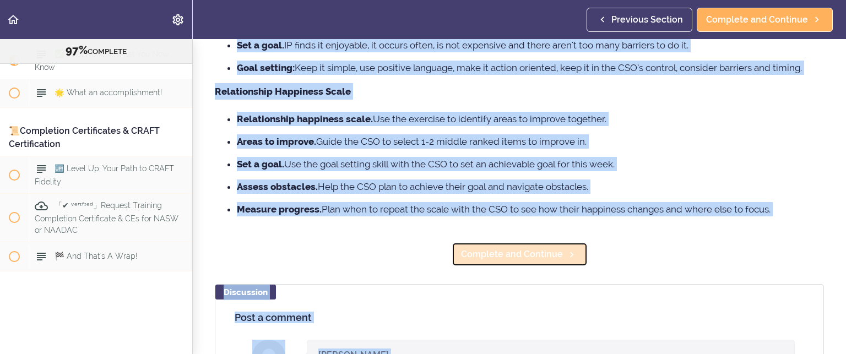
click at [463, 250] on span "Complete and Continue" at bounding box center [512, 254] width 102 height 13
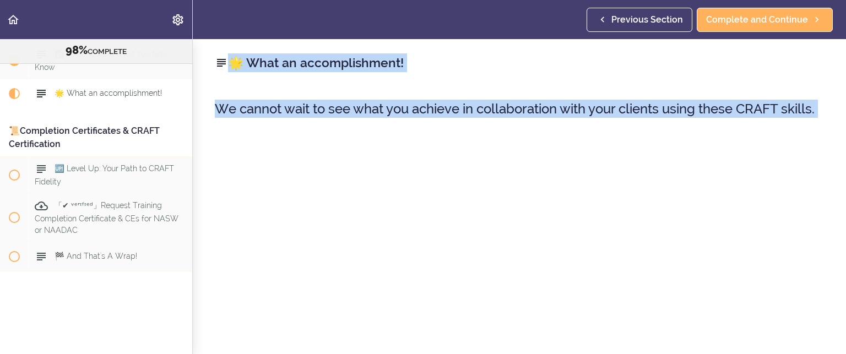
scroll to position [8093, 0]
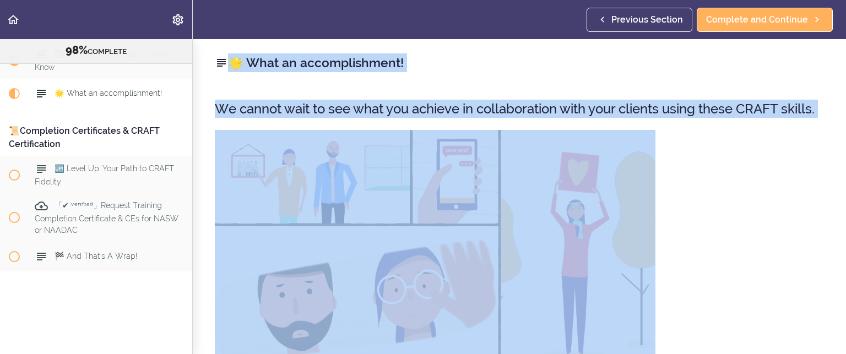
click at [403, 190] on img at bounding box center [435, 254] width 441 height 249
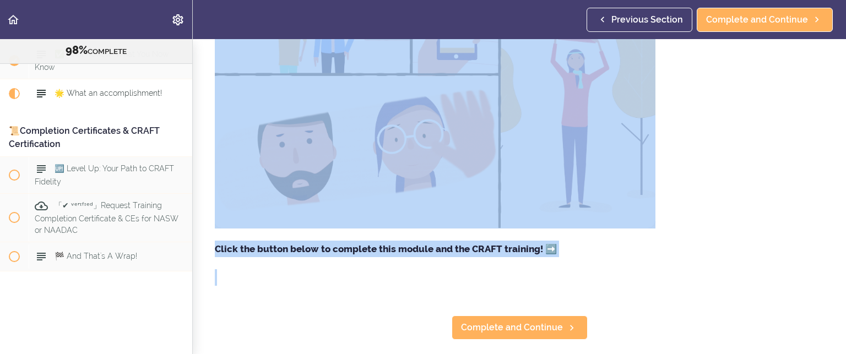
scroll to position [220, 0]
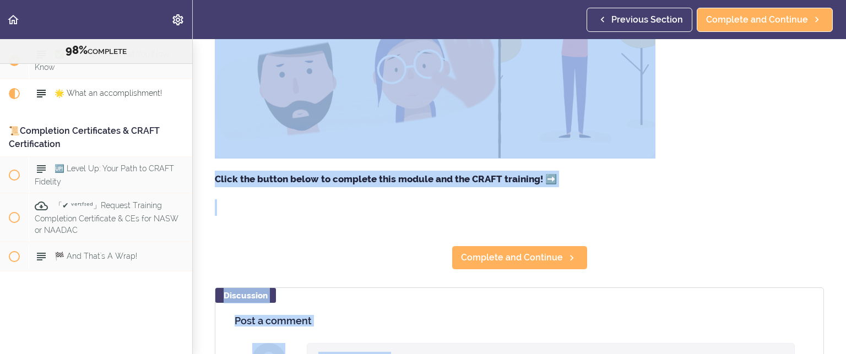
click at [398, 216] on p at bounding box center [519, 207] width 609 height 17
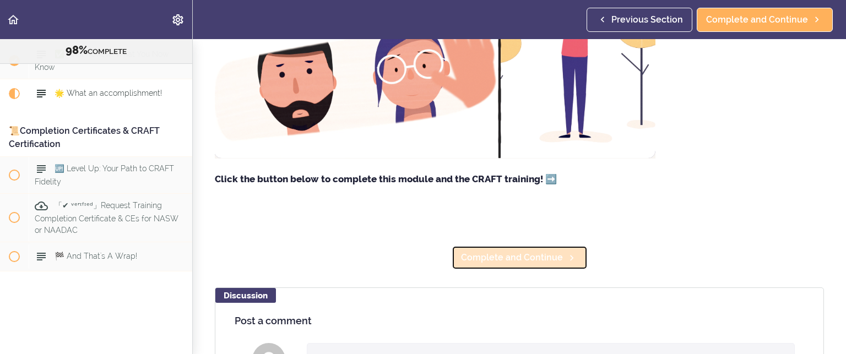
click at [488, 264] on span "Complete and Continue" at bounding box center [512, 257] width 102 height 13
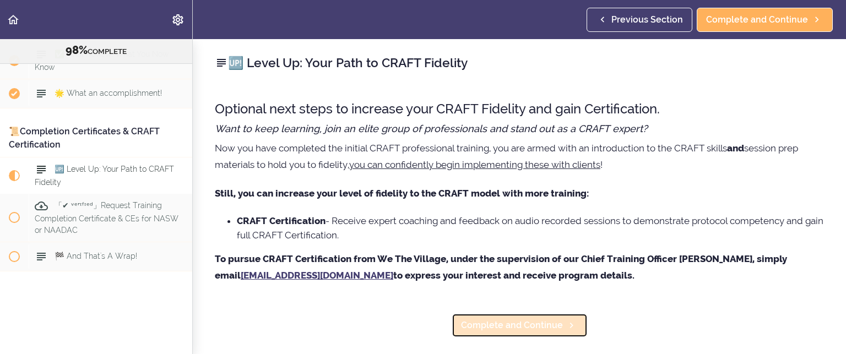
click at [502, 328] on span "Complete and Continue" at bounding box center [512, 325] width 102 height 13
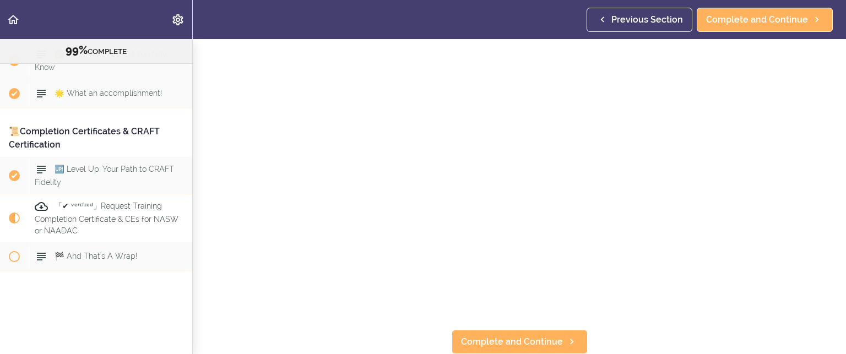
scroll to position [238, 0]
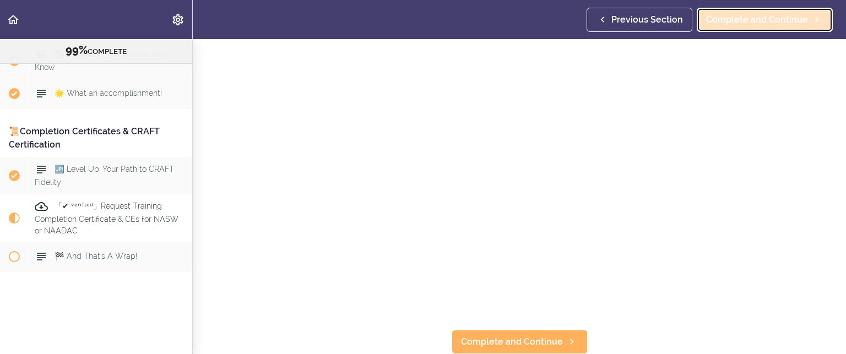
click at [729, 17] on span "Complete and Continue" at bounding box center [757, 19] width 102 height 13
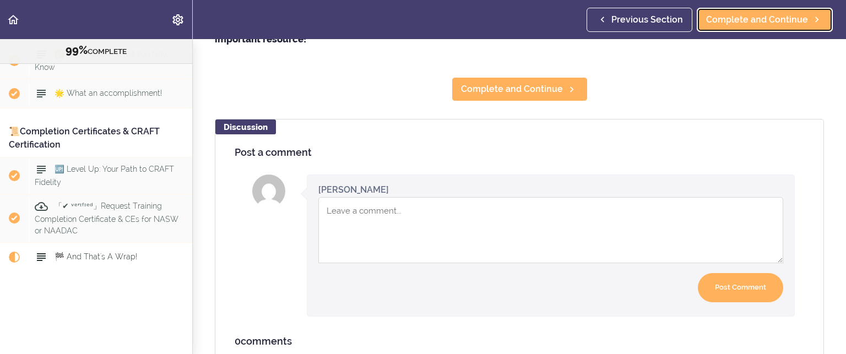
scroll to position [394, 0]
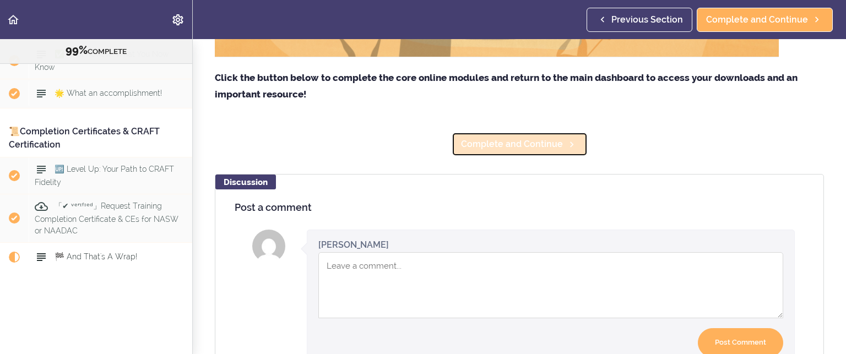
click at [514, 138] on span "Complete and Continue" at bounding box center [512, 144] width 102 height 13
